Goal: Find specific page/section: Find specific page/section

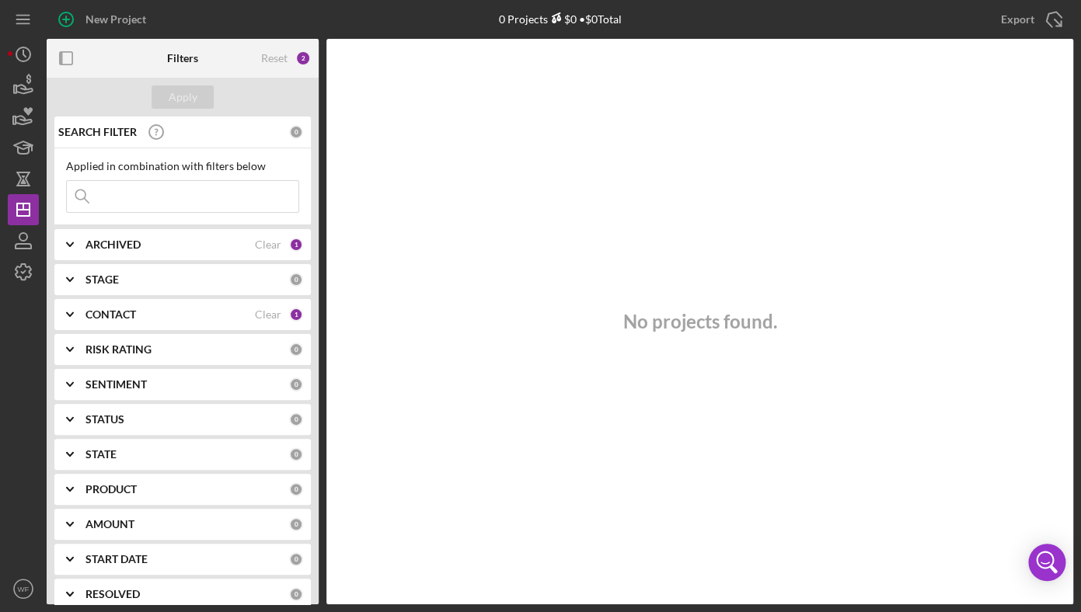
click at [159, 199] on input at bounding box center [183, 196] width 232 height 31
type input "[PERSON_NAME]"
click at [132, 322] on div "CONTACT Clear 1" at bounding box center [194, 314] width 218 height 31
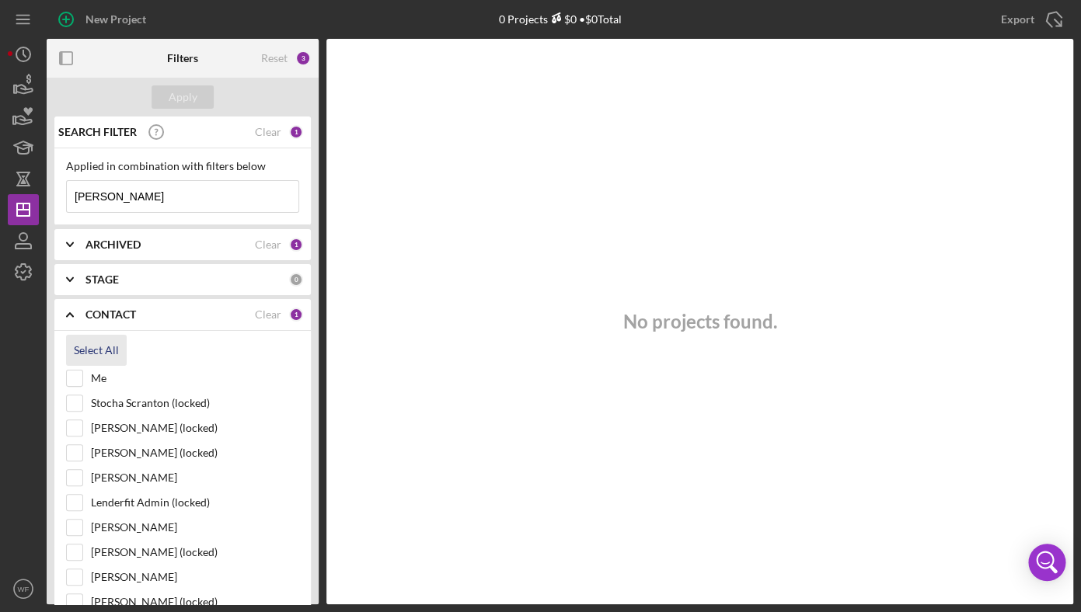
click at [106, 354] on div "Select All" at bounding box center [96, 350] width 45 height 31
checkbox input "true"
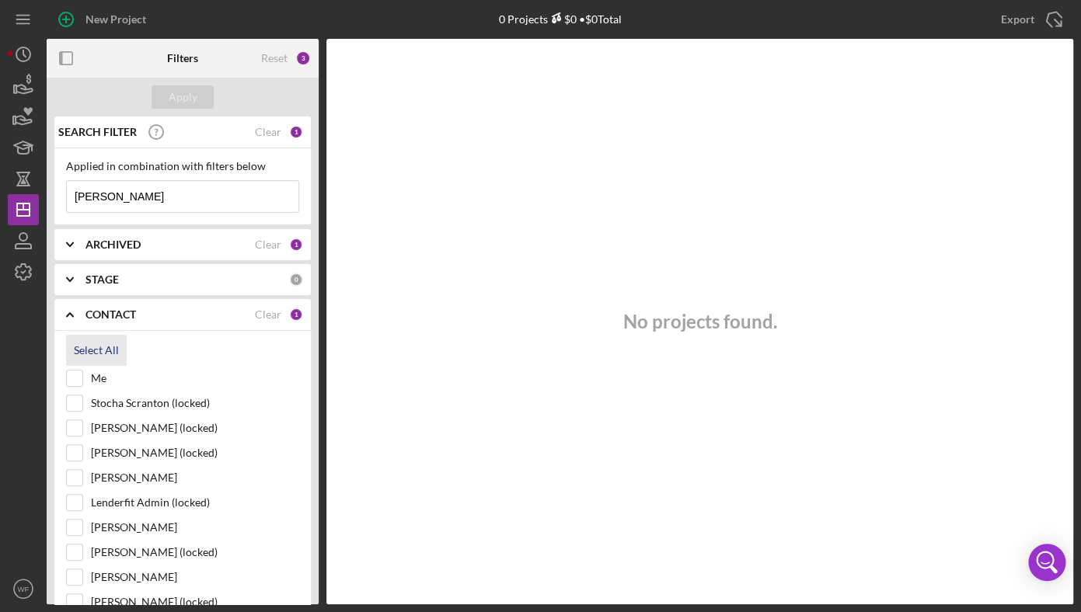
checkbox input "true"
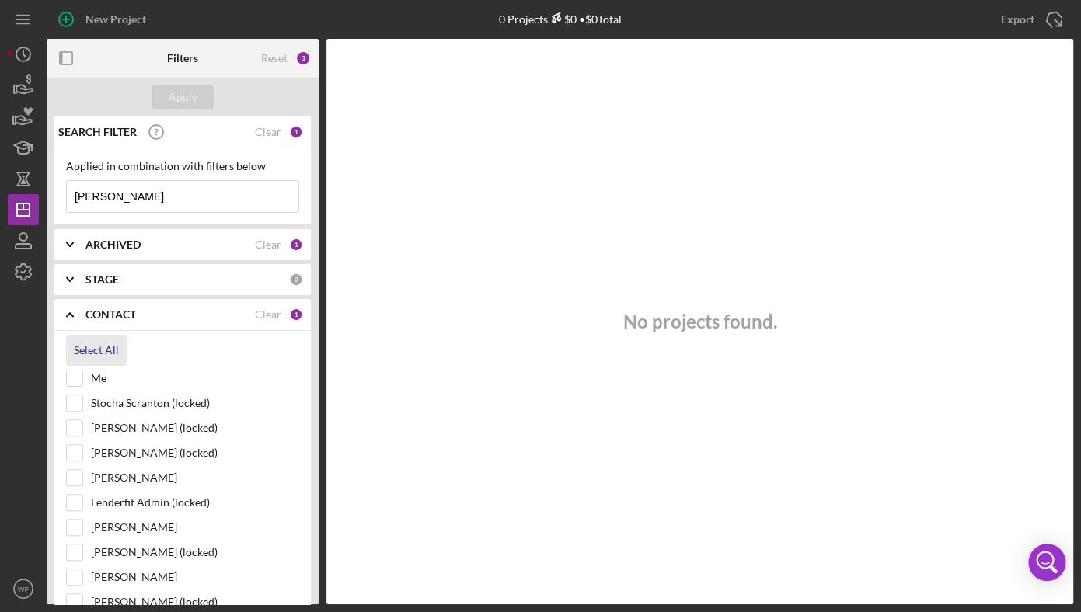
checkbox input "true"
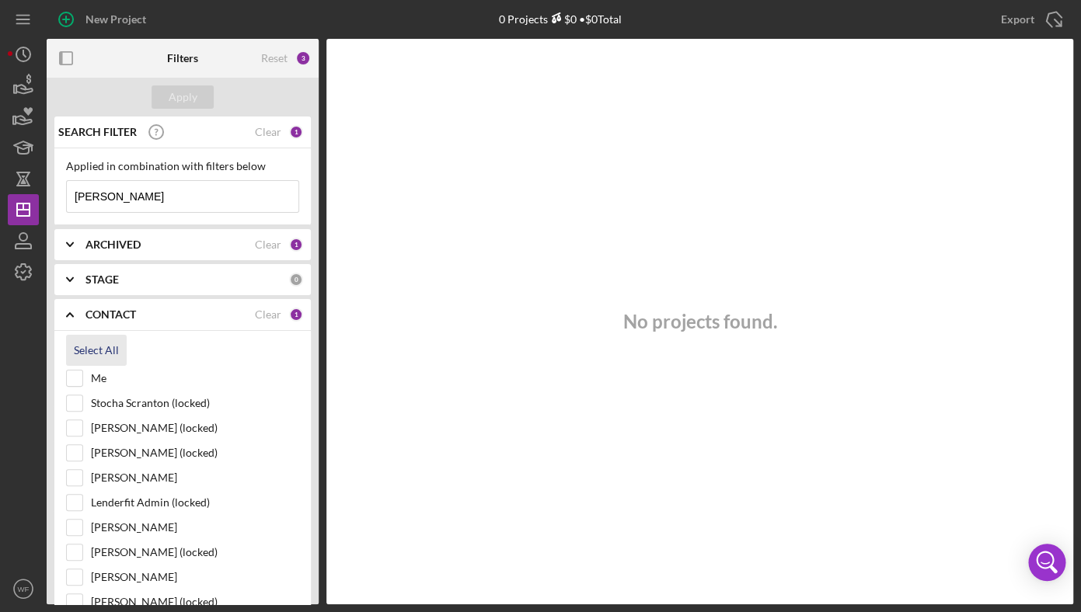
checkbox input "true"
click at [198, 92] on button "Apply" at bounding box center [183, 96] width 62 height 23
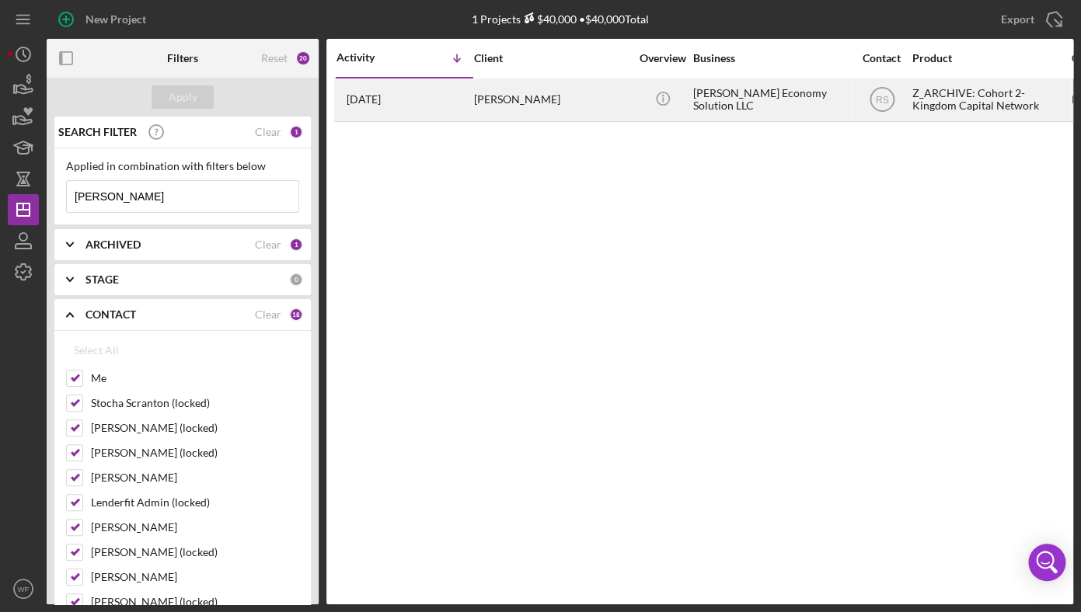
click at [510, 101] on div "[PERSON_NAME]" at bounding box center [551, 99] width 155 height 41
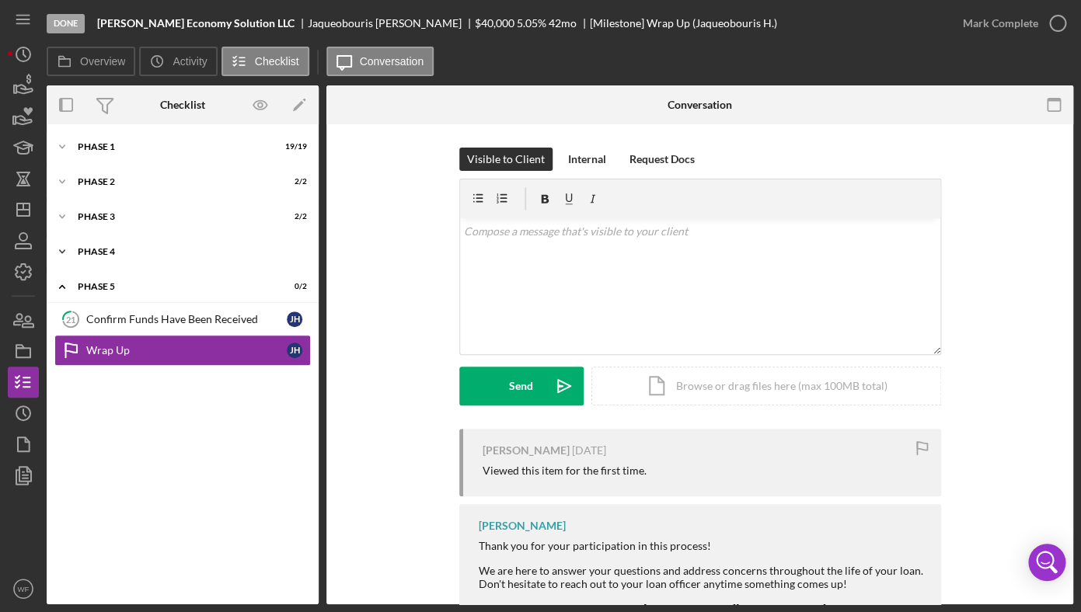
click at [103, 249] on div "Phase 4" at bounding box center [188, 251] width 221 height 9
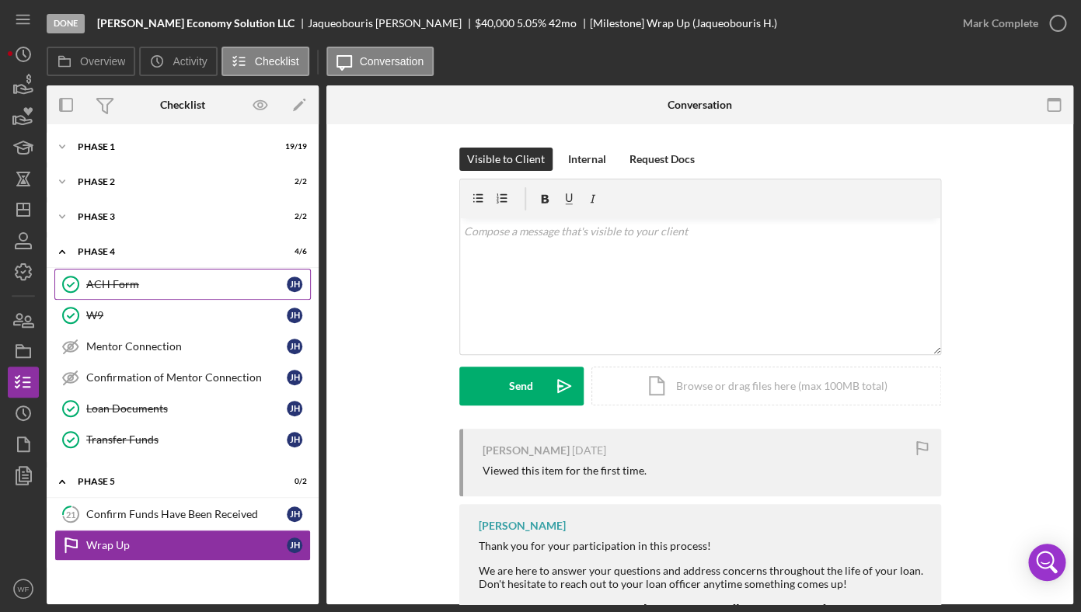
click at [122, 288] on div "ACH Form" at bounding box center [186, 284] width 200 height 12
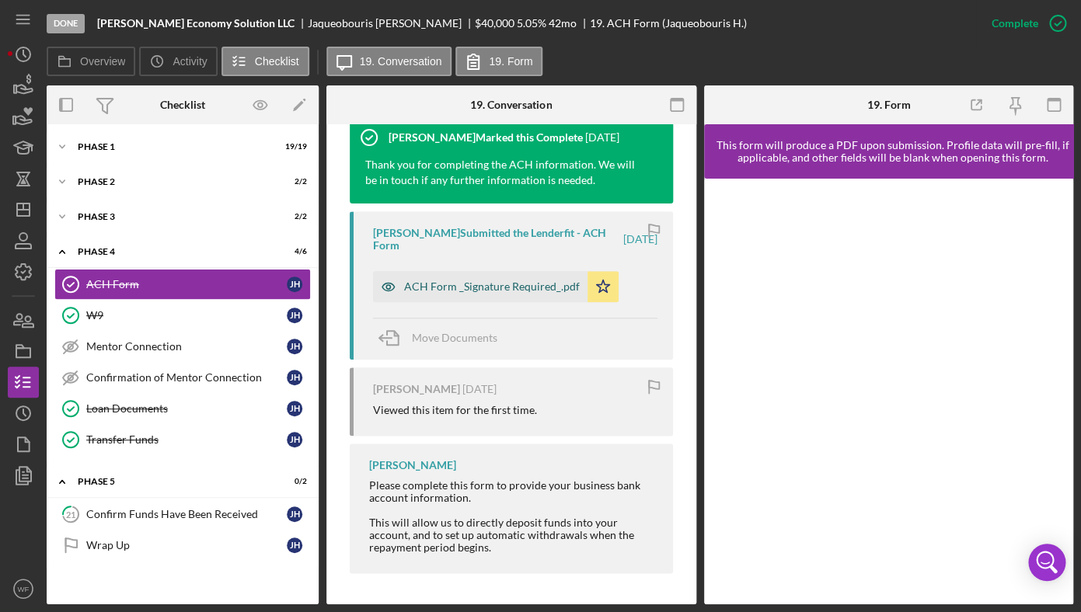
click at [518, 278] on div "ACH Form _Signature Required_.pdf" at bounding box center [480, 286] width 214 height 31
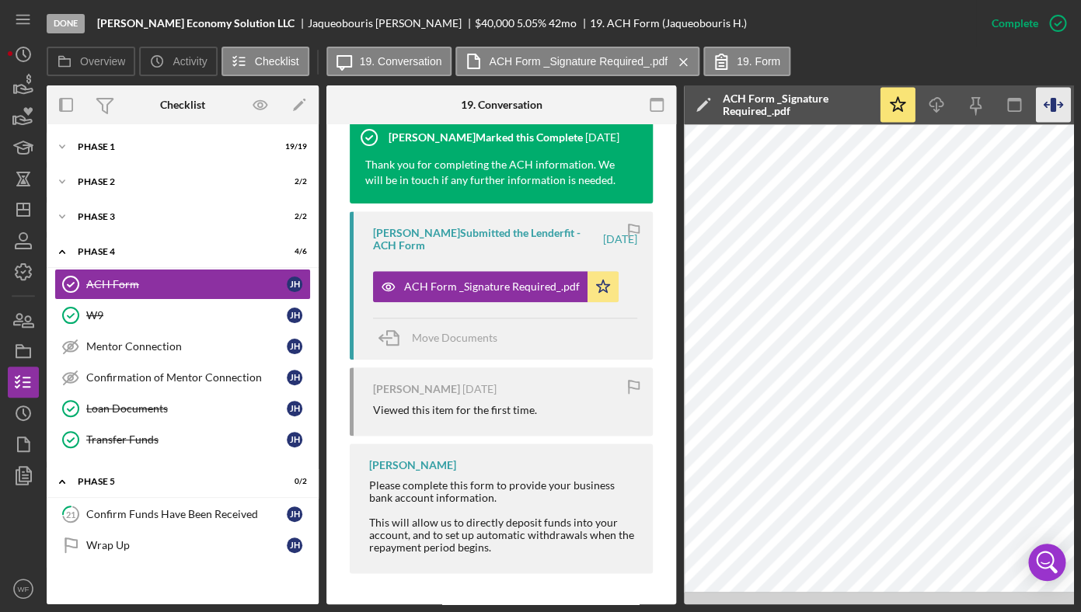
click at [1051, 108] on icon "button" at bounding box center [1052, 105] width 5 height 14
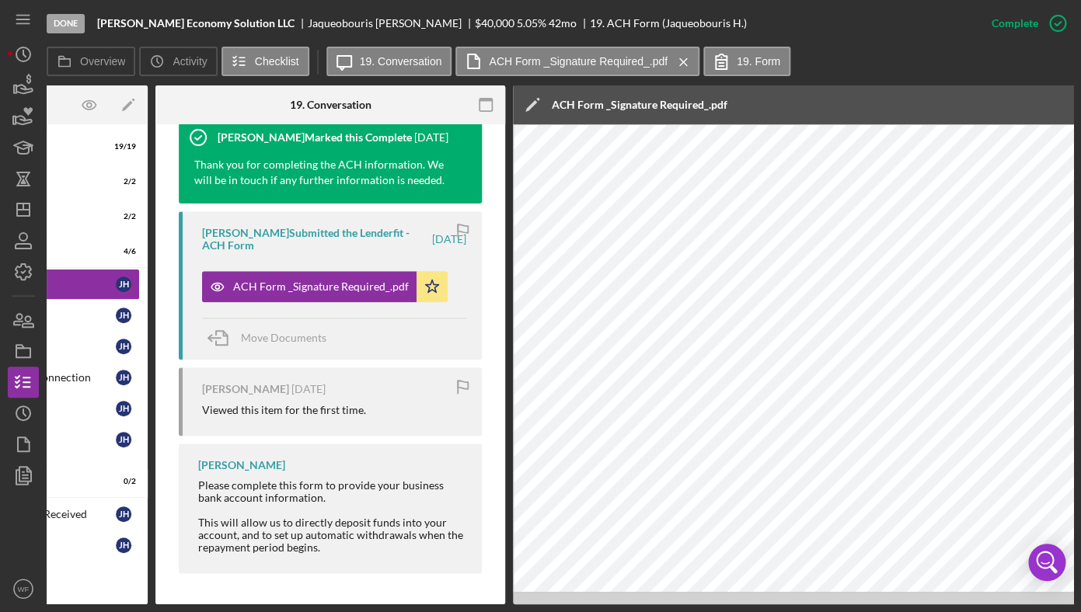
scroll to position [0, 315]
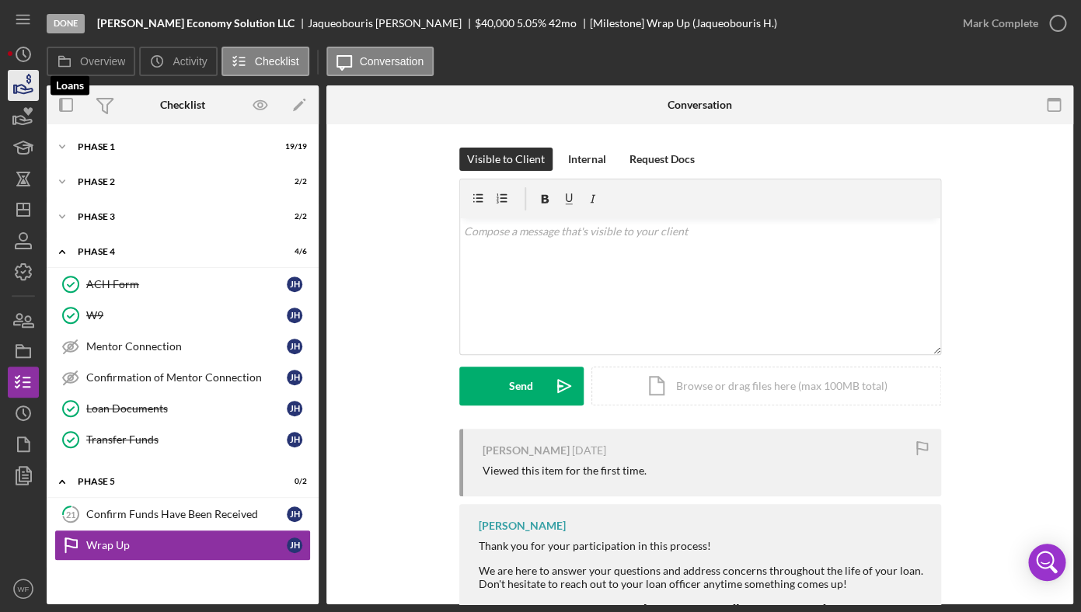
click at [32, 82] on icon "button" at bounding box center [23, 85] width 39 height 39
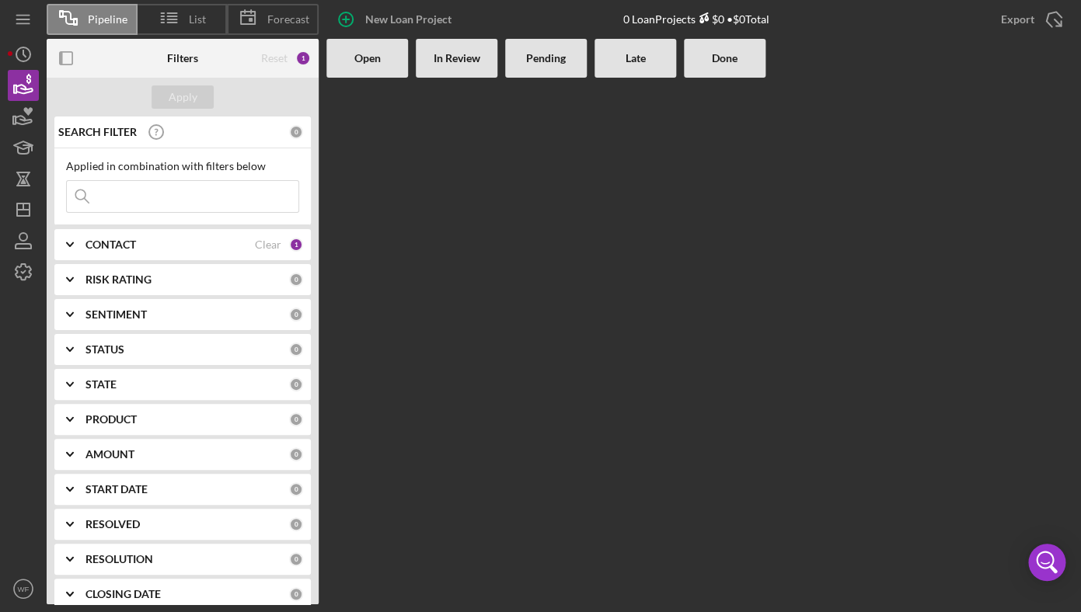
click at [183, 197] on input at bounding box center [183, 196] width 232 height 31
type input "[PERSON_NAME]"
click at [152, 237] on div "CONTACT Clear 1" at bounding box center [194, 244] width 218 height 31
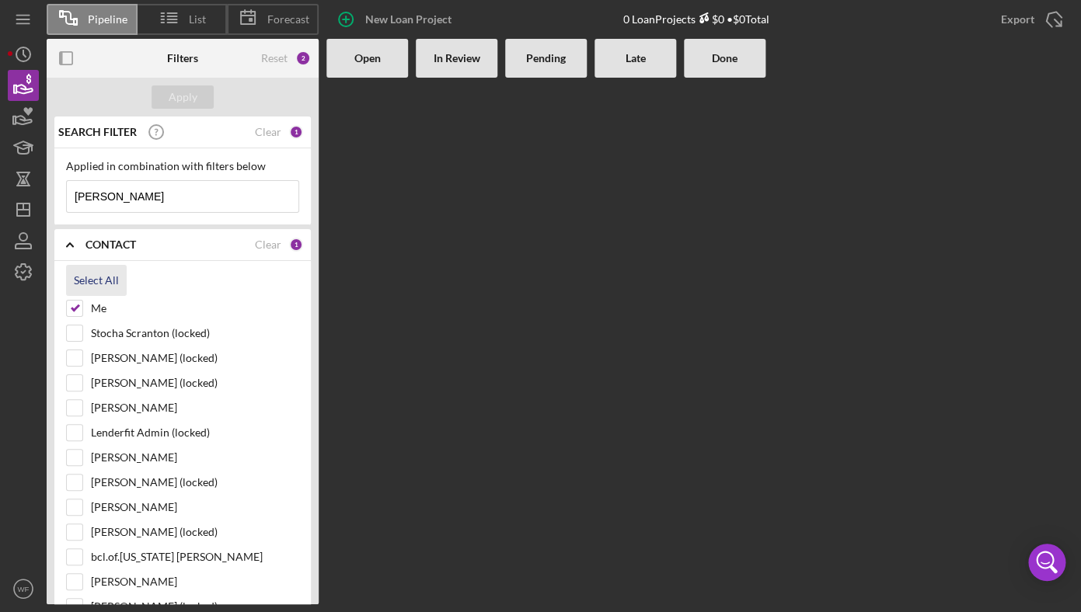
click at [113, 275] on div "Select All" at bounding box center [96, 280] width 45 height 31
checkbox input "true"
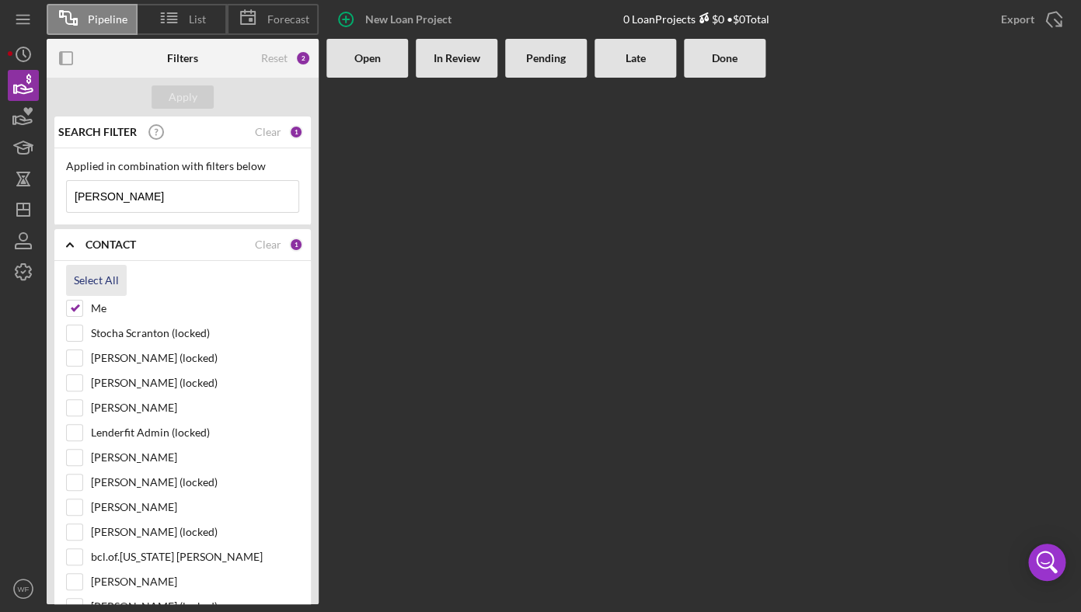
checkbox input "true"
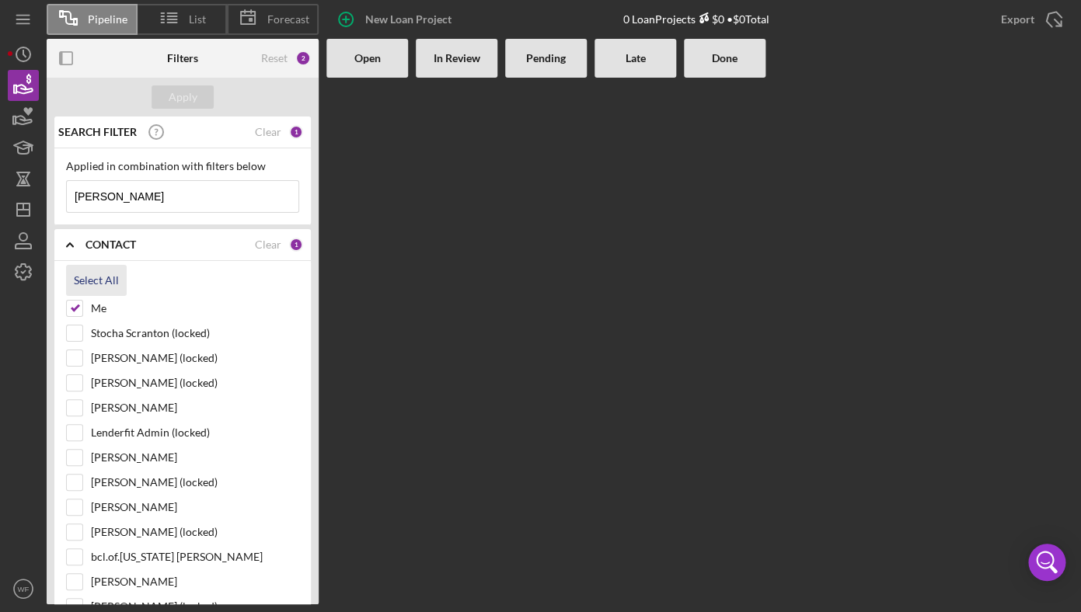
checkbox input "true"
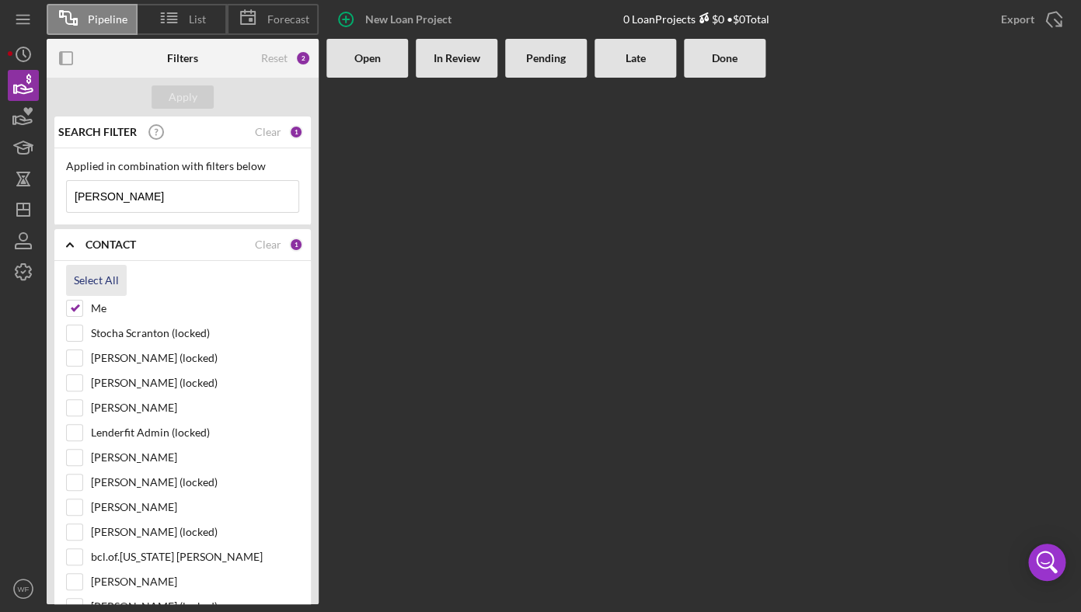
checkbox input "true"
click at [183, 108] on div "Apply" at bounding box center [183, 96] width 29 height 23
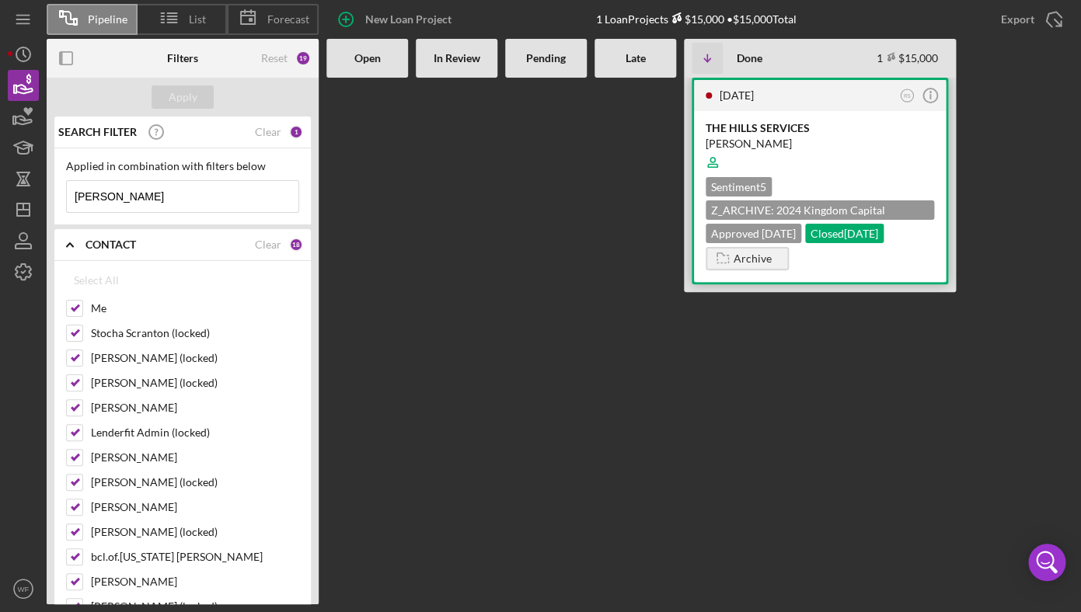
click at [824, 108] on div "[DATE] RS Icon/Info" at bounding box center [820, 95] width 252 height 31
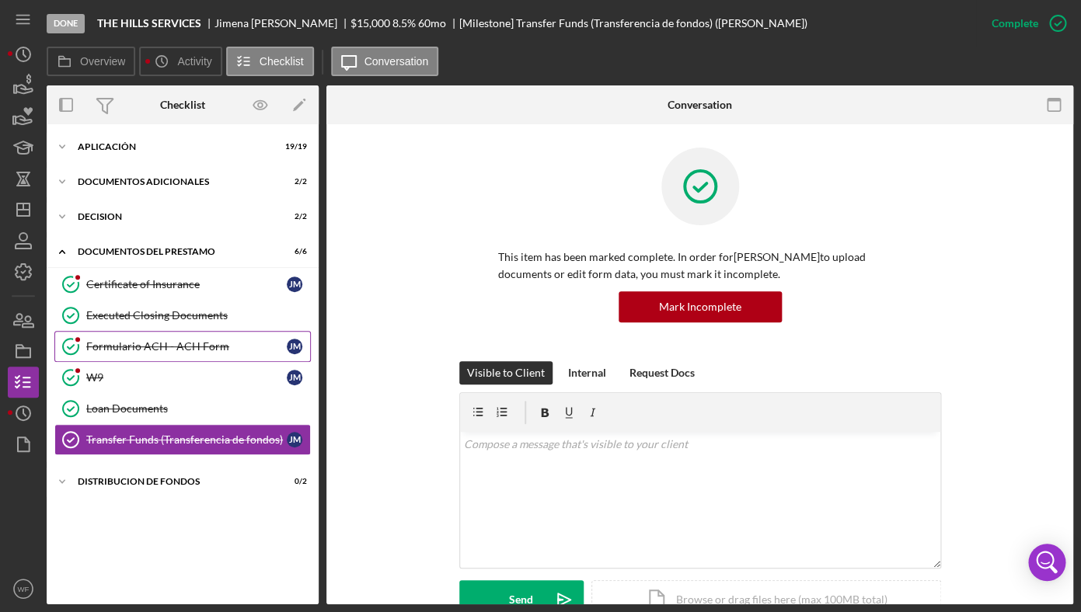
click at [134, 338] on link "Formulario ACH - ACH Form Formulario ACH - ACH Form [PERSON_NAME]" at bounding box center [182, 346] width 256 height 31
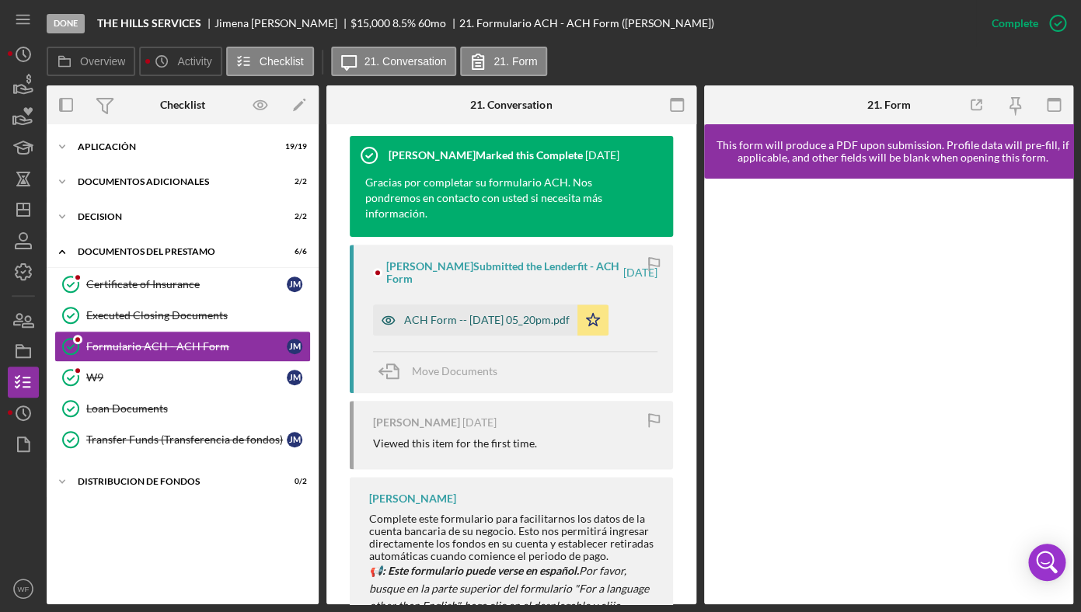
click at [500, 314] on div "ACH Form -- [DATE] 05_20pm.pdf" at bounding box center [475, 320] width 204 height 31
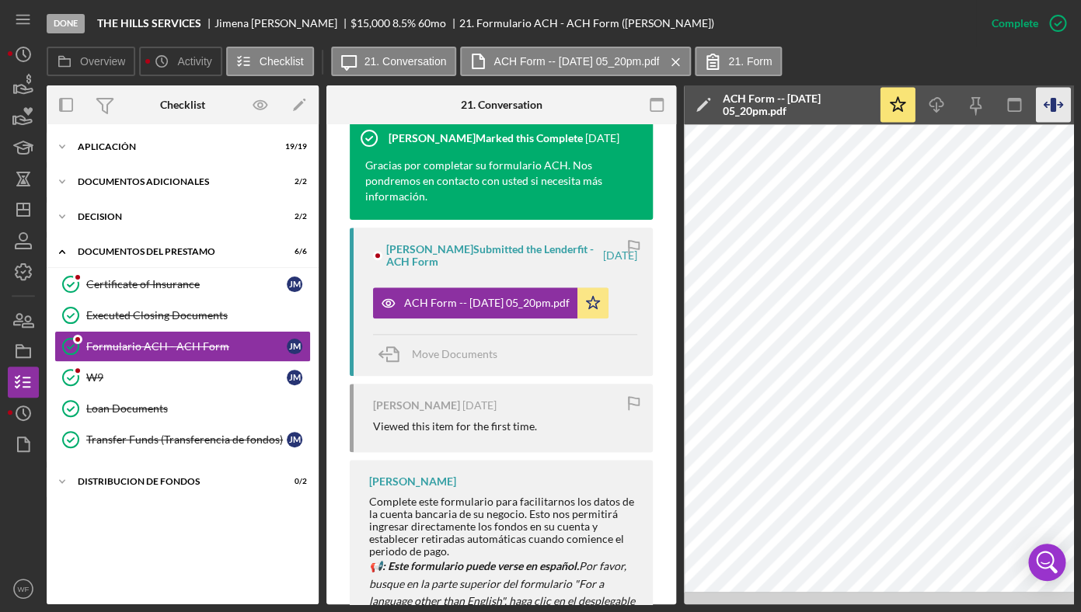
click at [1049, 106] on icon "button" at bounding box center [1053, 105] width 35 height 35
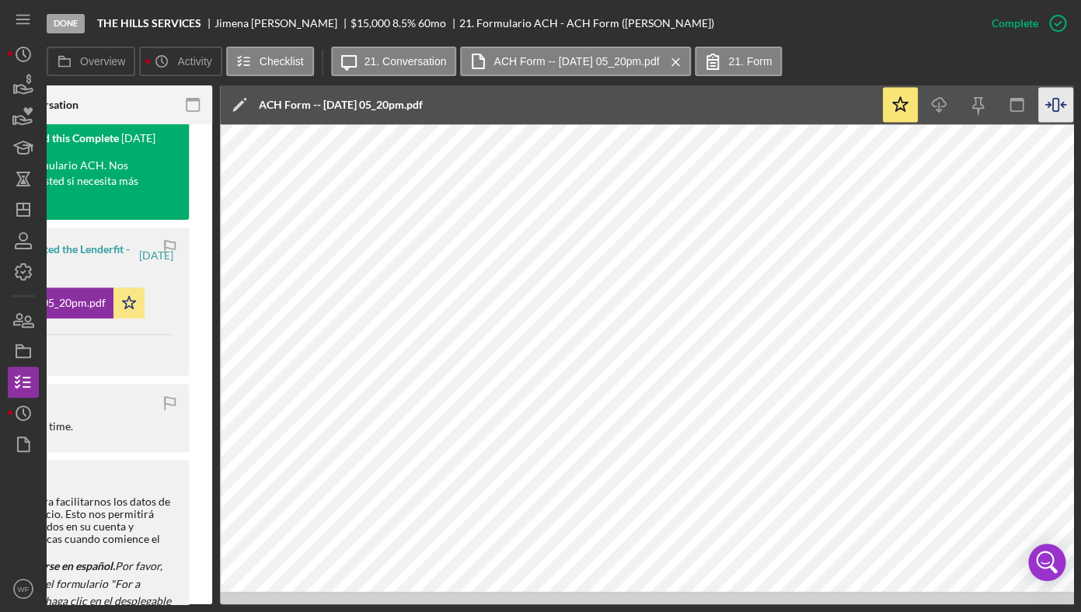
scroll to position [0, 472]
